Goal: Task Accomplishment & Management: Manage account settings

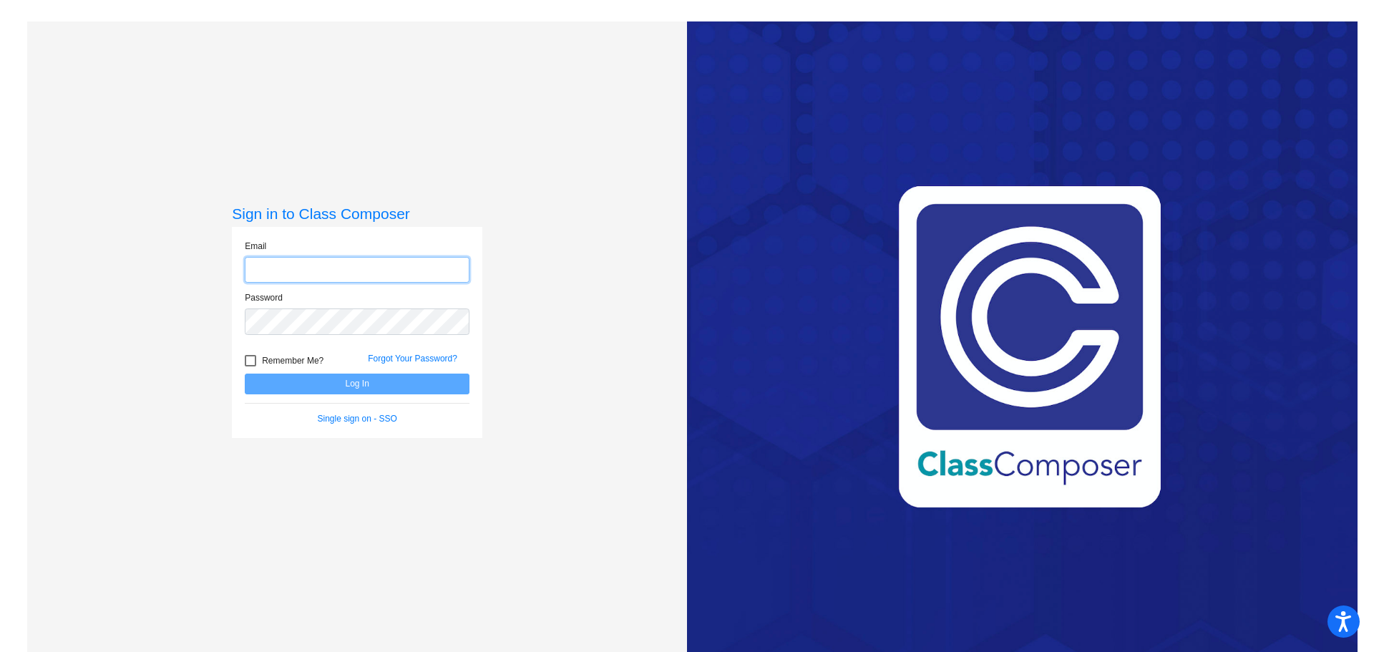
type input "[PERSON_NAME][EMAIL_ADDRESS][PERSON_NAME][DOMAIN_NAME]"
drag, startPoint x: 249, startPoint y: 360, endPoint x: 291, endPoint y: 372, distance: 43.8
click at [250, 359] on div at bounding box center [250, 360] width 11 height 11
click at [250, 367] on input "Remember Me?" at bounding box center [250, 367] width 1 height 1
checkbox input "true"
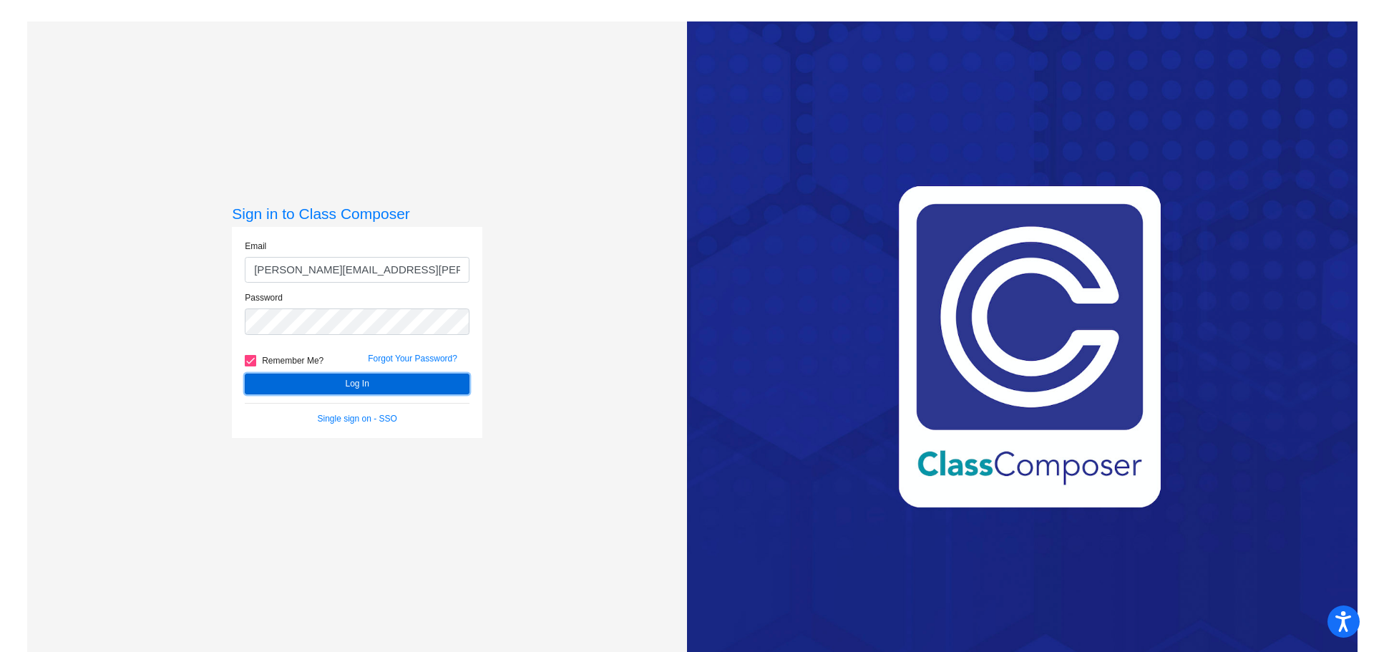
click at [333, 377] on button "Log In" at bounding box center [357, 384] width 225 height 21
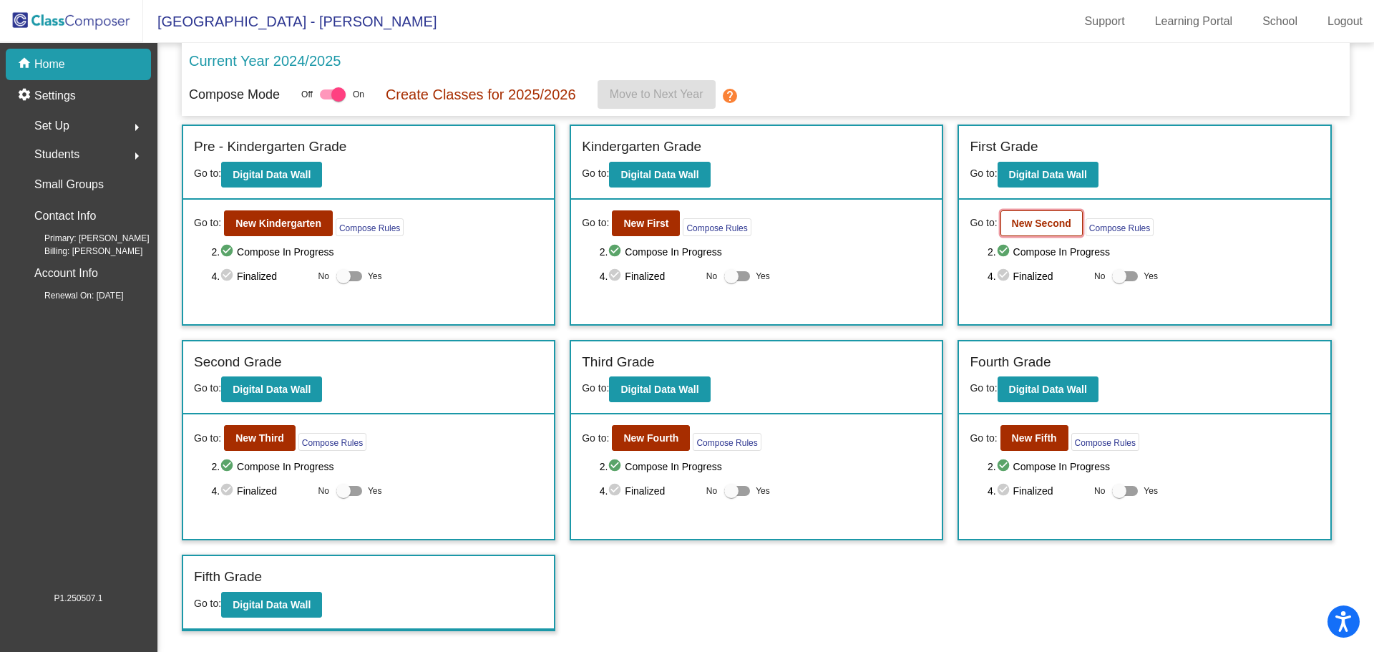
click at [1050, 231] on button "New Second" at bounding box center [1042, 223] width 82 height 26
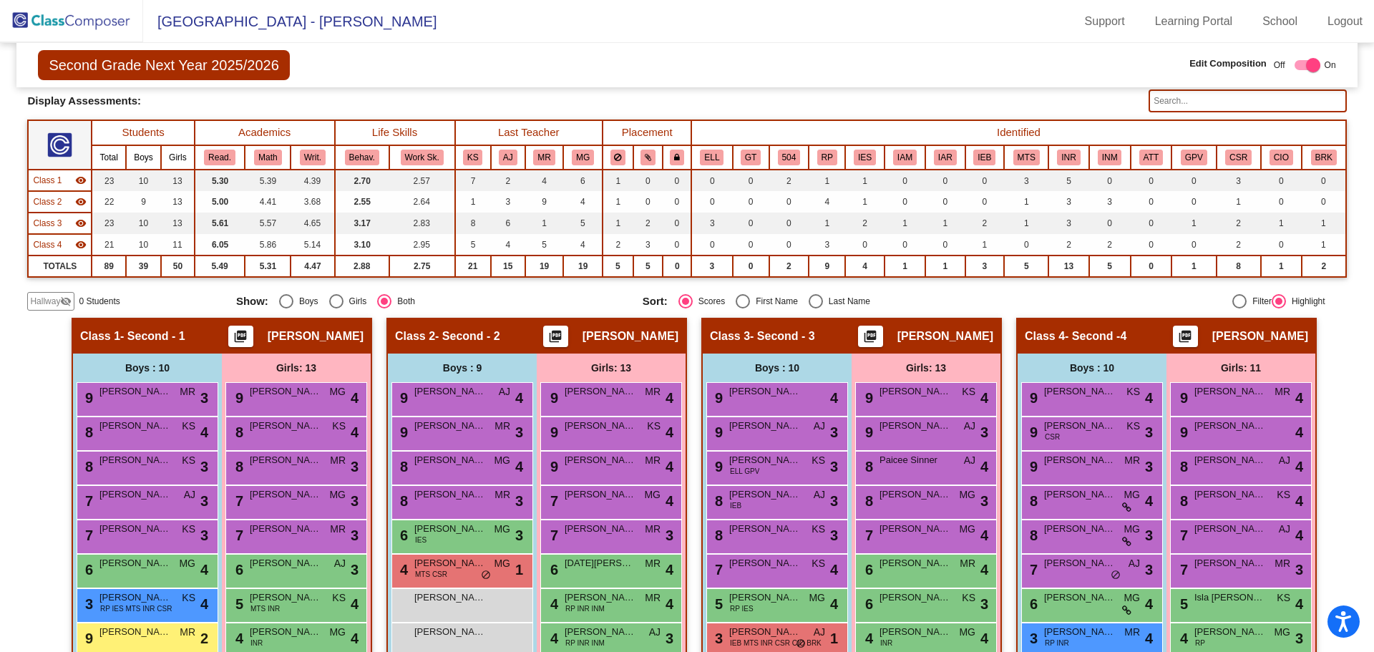
scroll to position [282, 0]
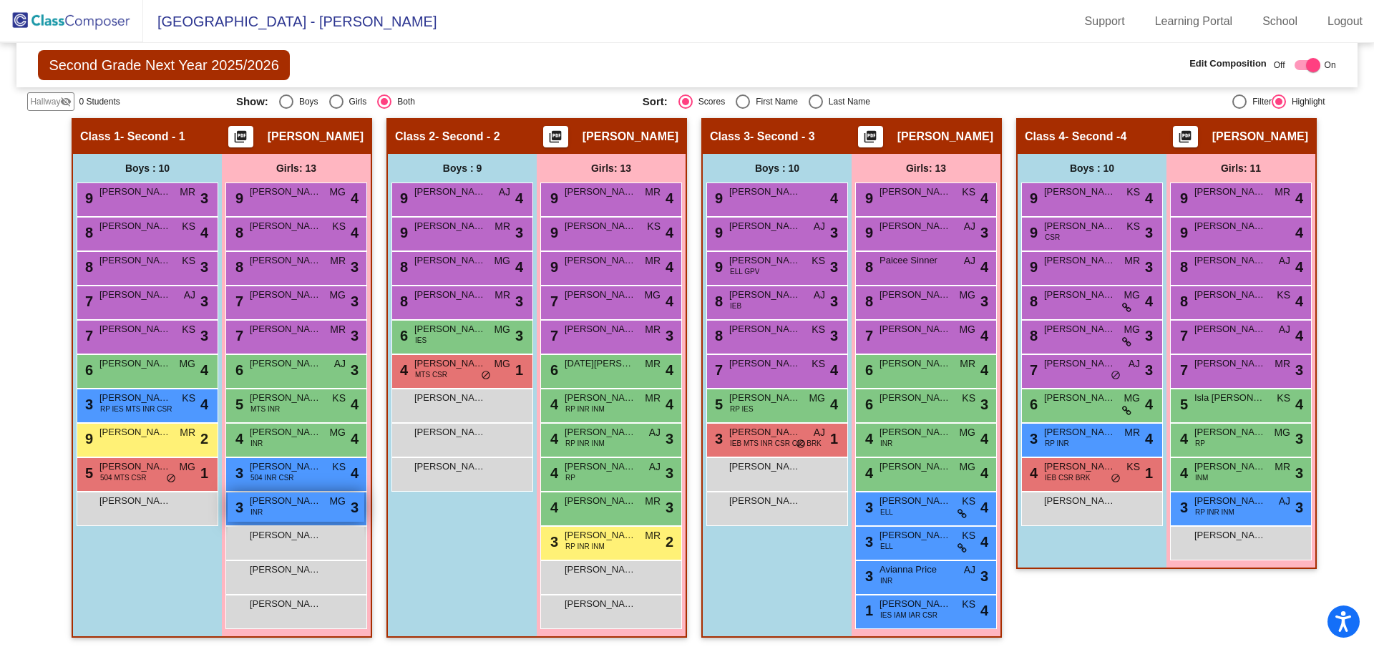
click at [282, 505] on span "[PERSON_NAME]" at bounding box center [286, 501] width 72 height 14
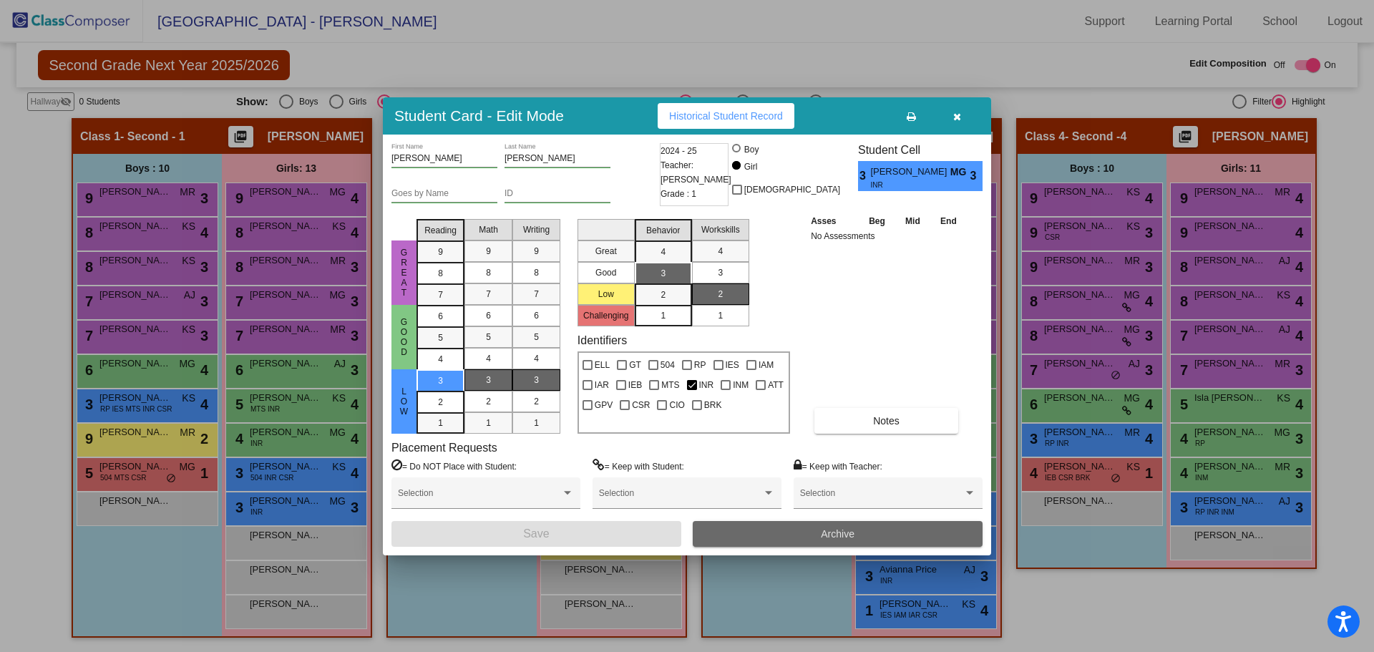
click at [809, 531] on button "Archive" at bounding box center [838, 534] width 290 height 26
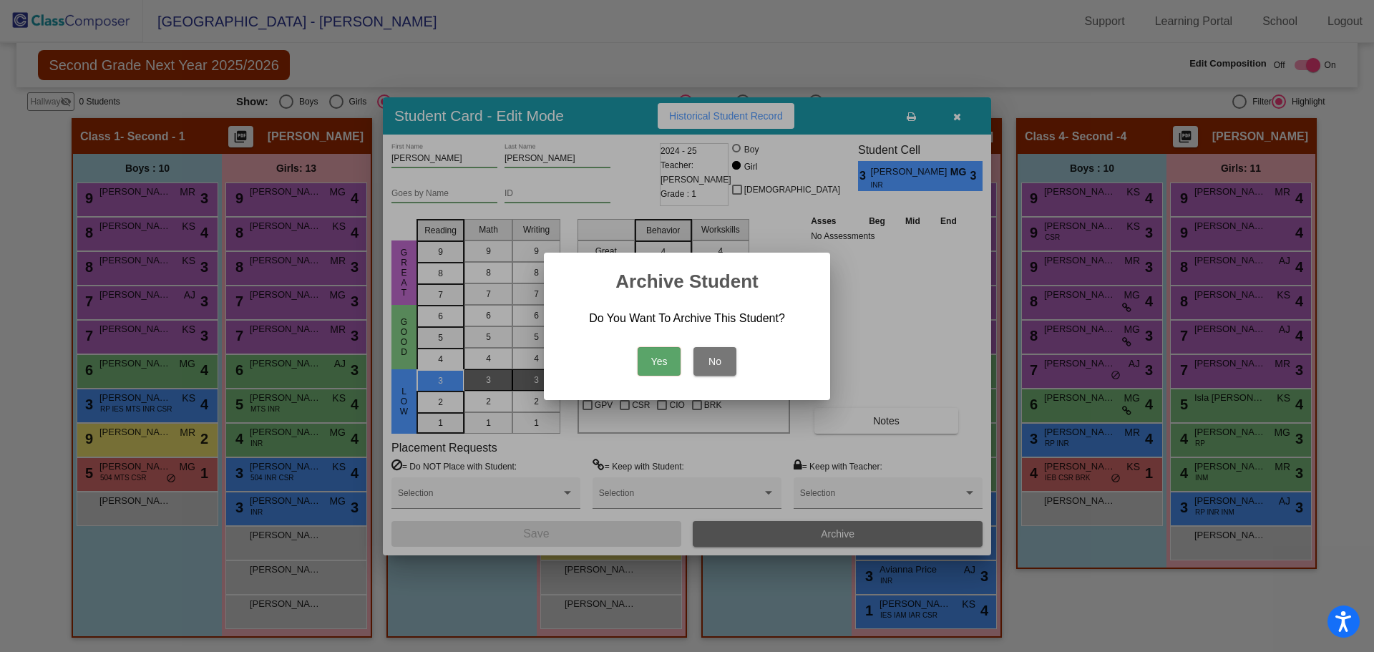
click at [665, 350] on button "Yes" at bounding box center [659, 361] width 43 height 29
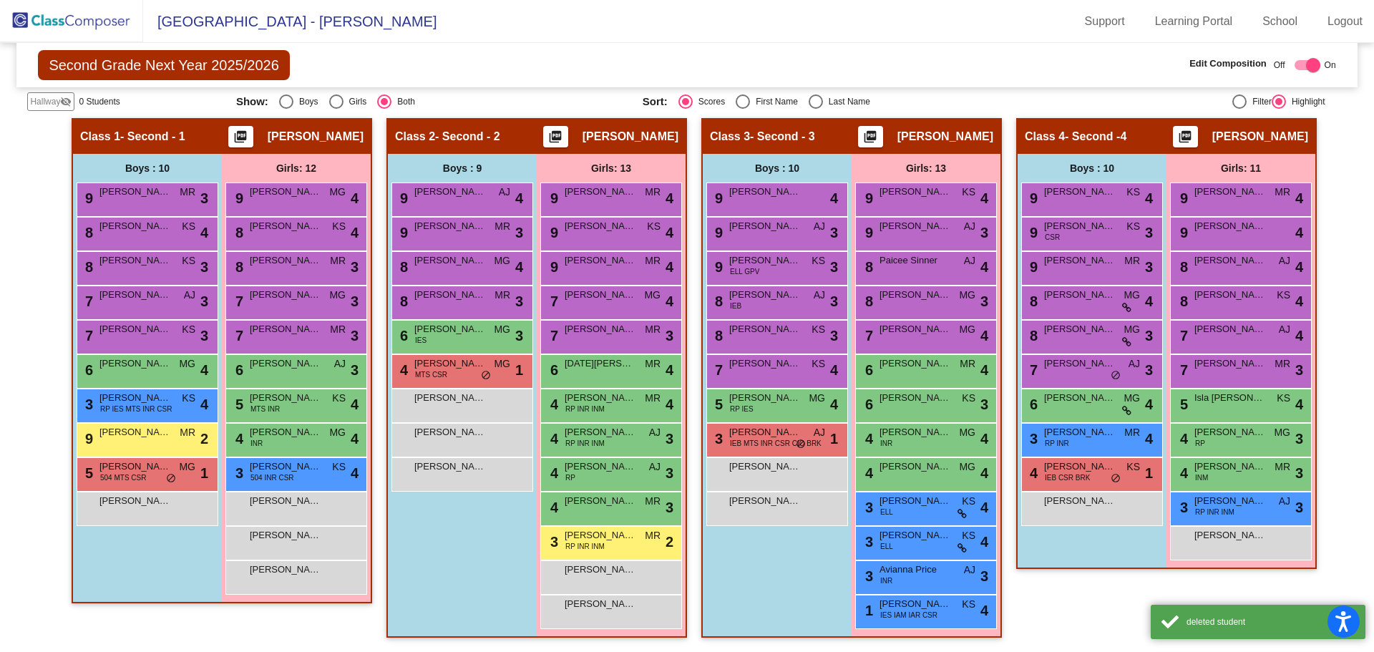
click at [52, 8] on img at bounding box center [71, 21] width 143 height 42
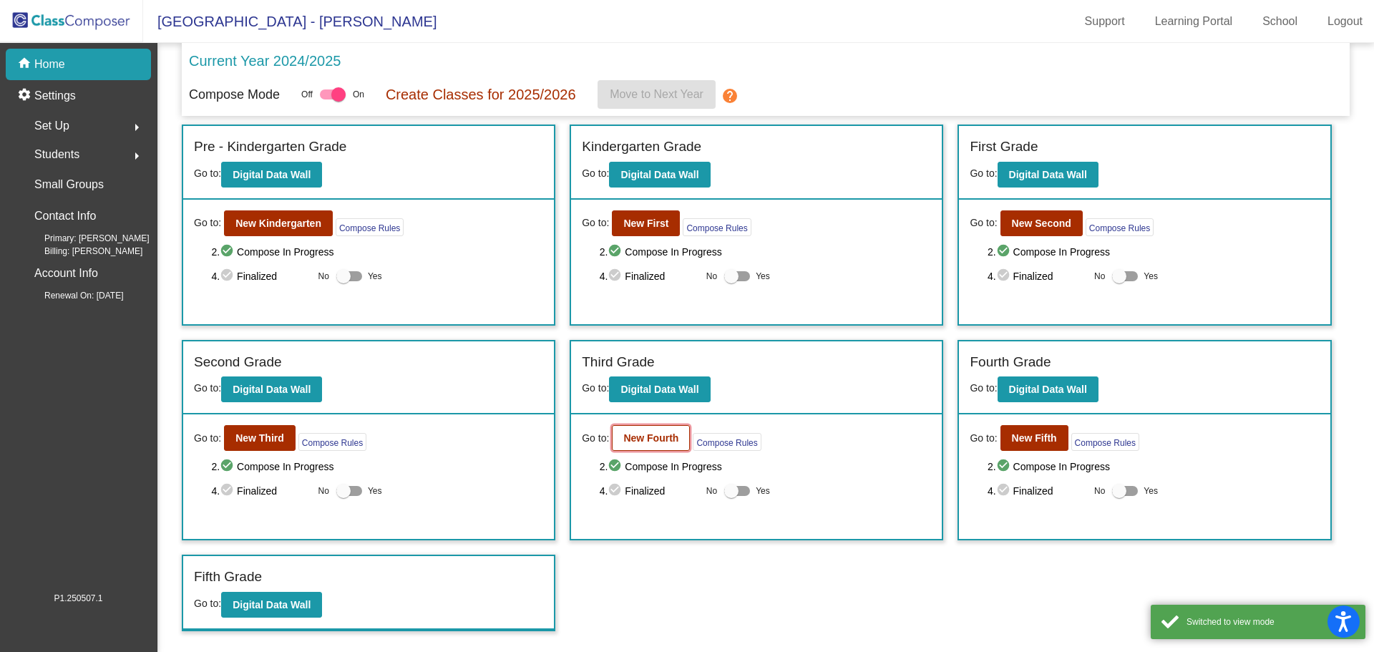
click at [651, 435] on b "New Fourth" at bounding box center [650, 437] width 55 height 11
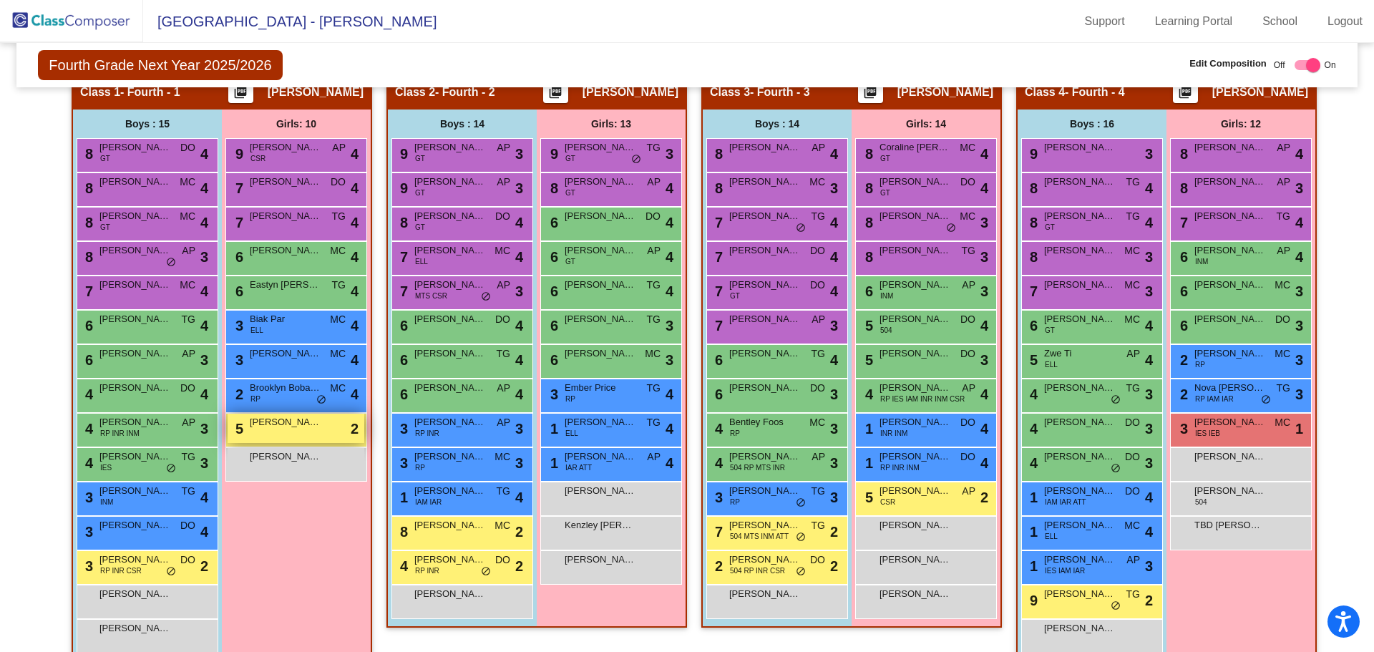
scroll to position [358, 0]
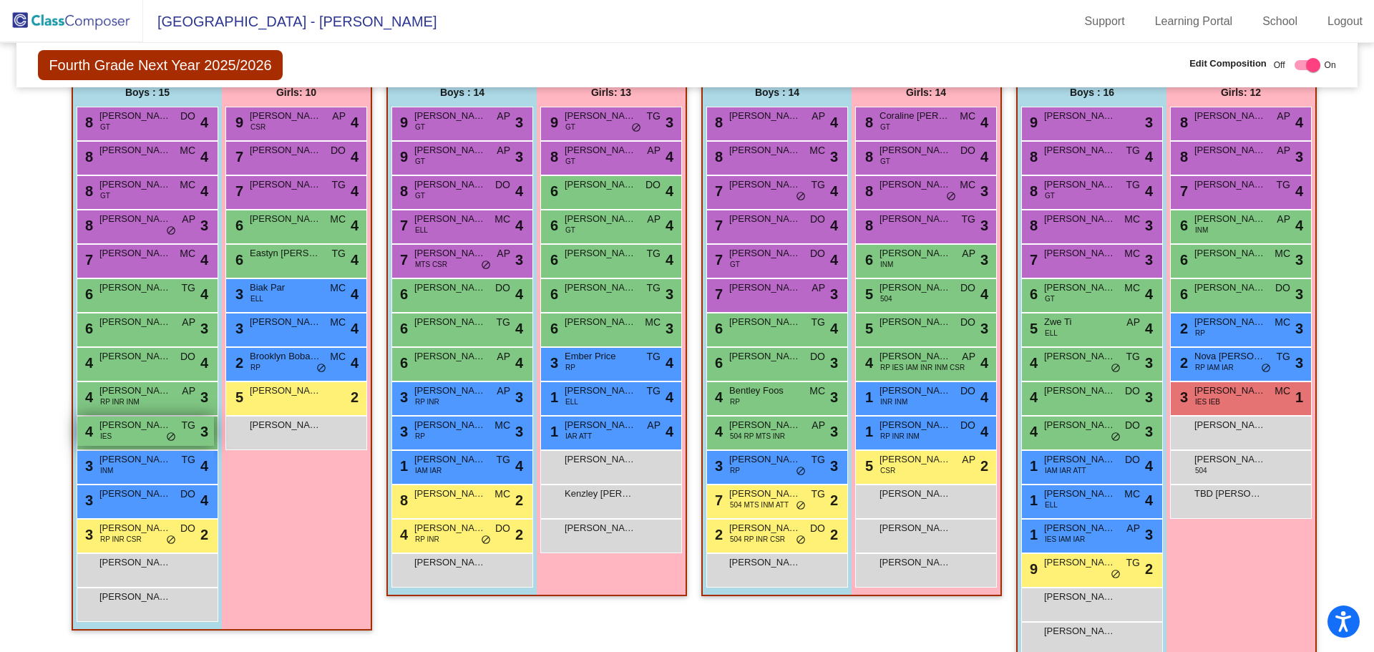
click at [109, 429] on span "[PERSON_NAME]" at bounding box center [136, 425] width 72 height 14
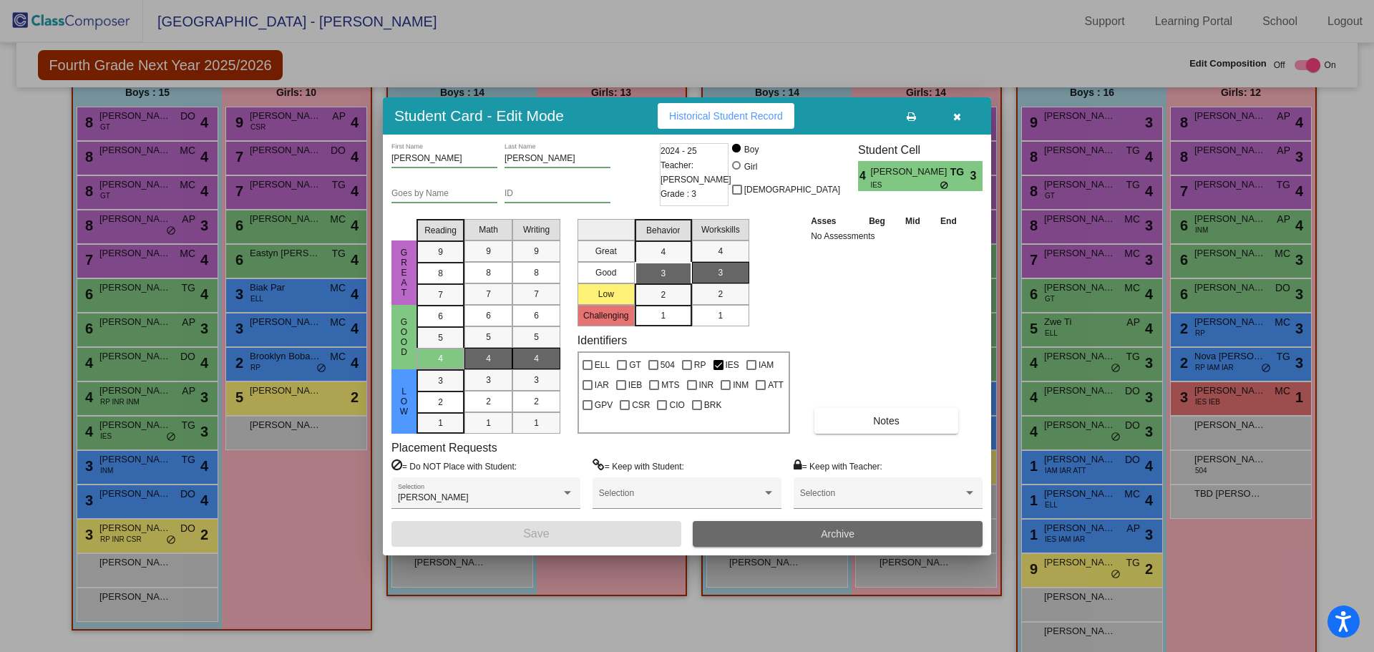
click at [873, 539] on button "Archive" at bounding box center [838, 534] width 290 height 26
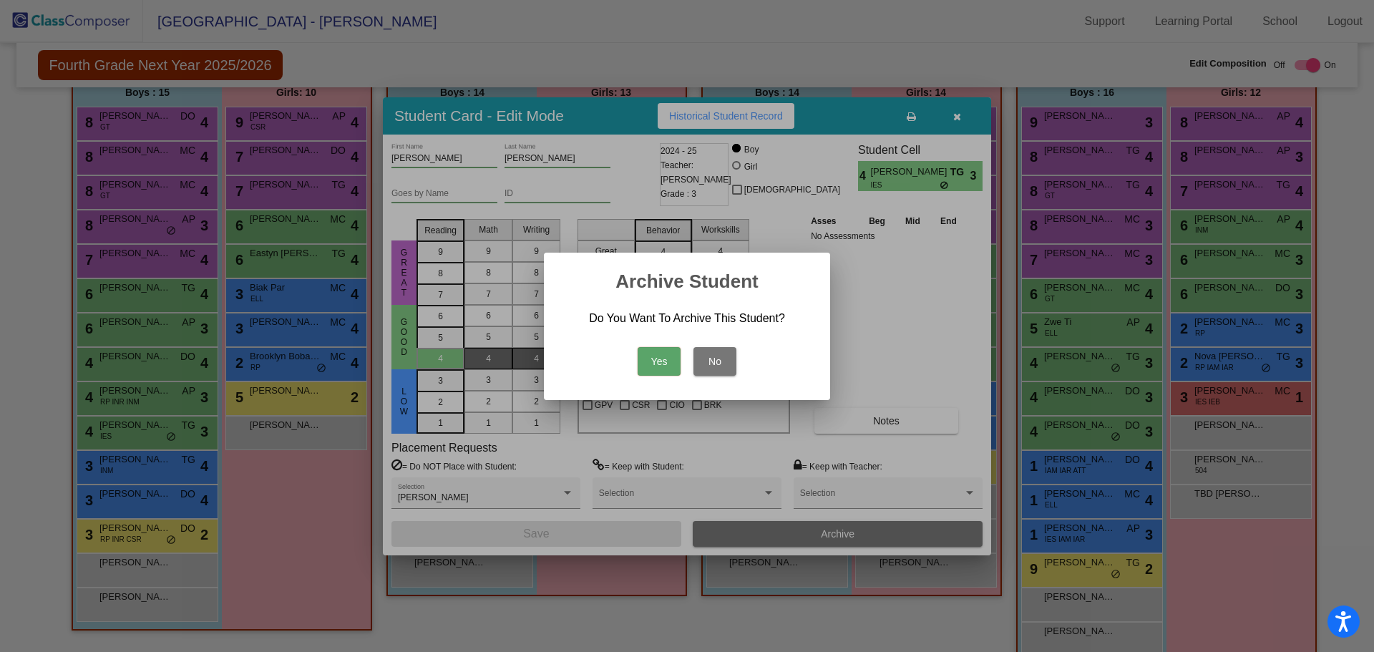
click at [657, 364] on button "Yes" at bounding box center [659, 361] width 43 height 29
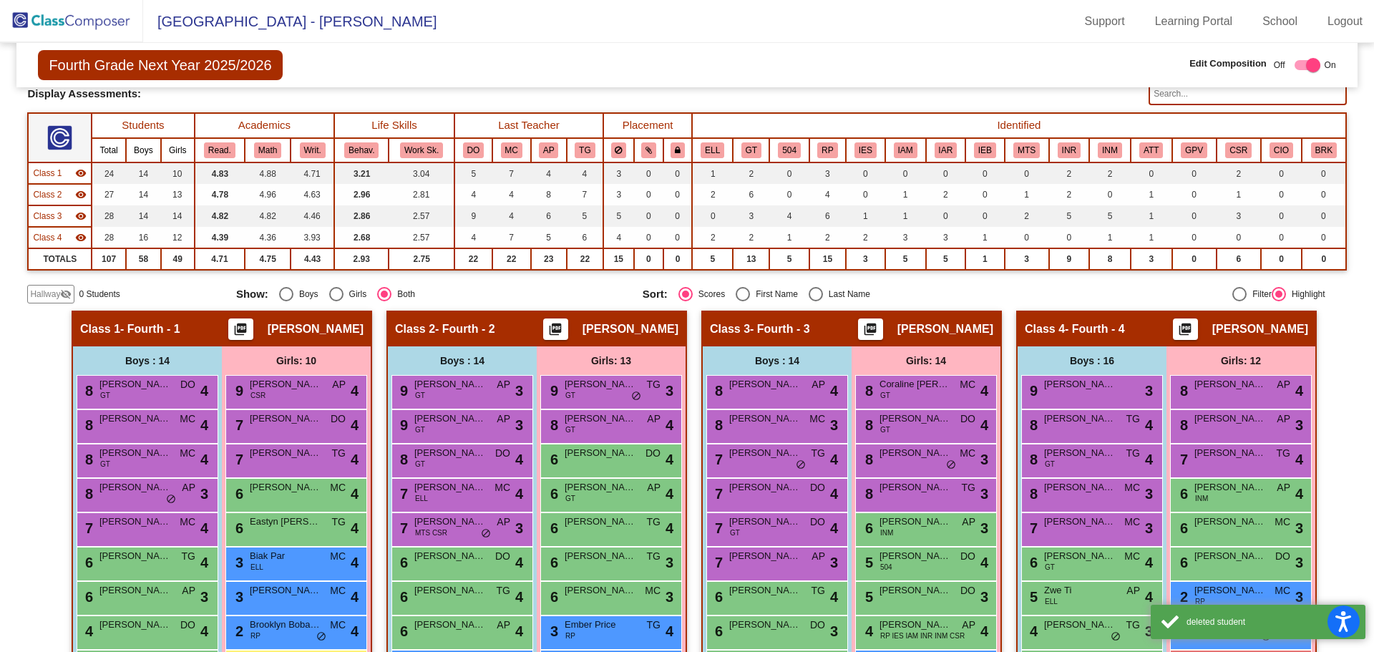
scroll to position [72, 0]
